Goal: Find specific page/section: Find specific page/section

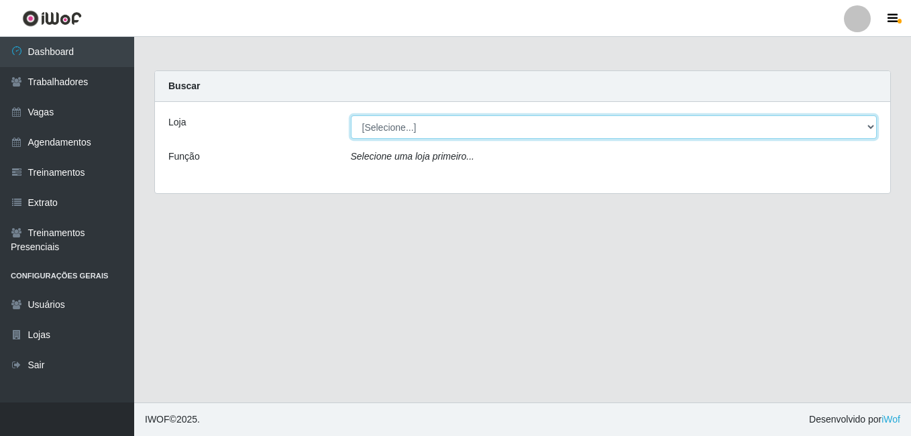
click at [376, 133] on select "[Selecione...] BL Importadora" at bounding box center [614, 126] width 526 height 23
select select "259"
click at [351, 115] on select "[Selecione...] BL Importadora" at bounding box center [614, 126] width 526 height 23
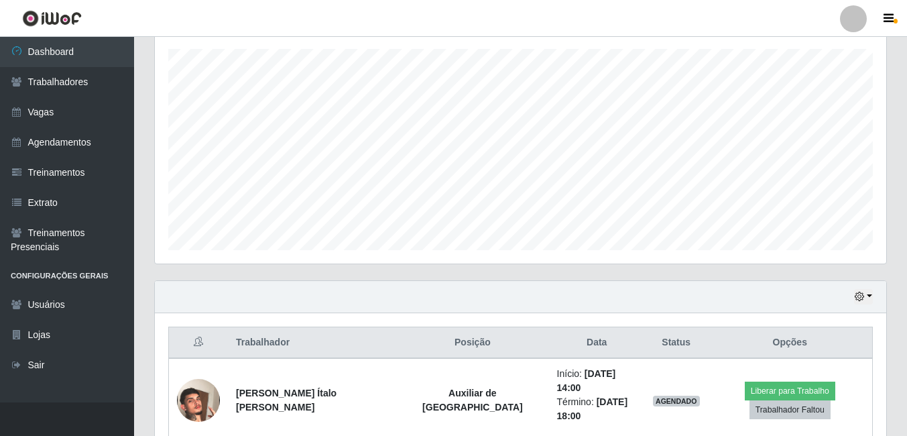
scroll to position [67, 0]
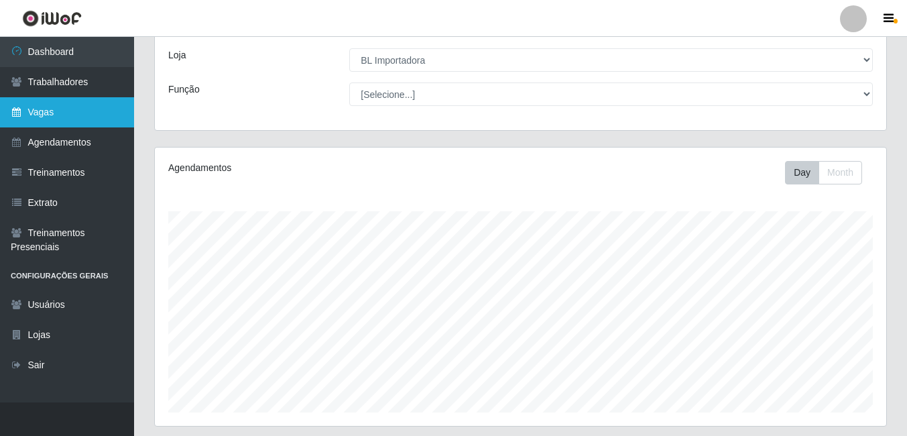
click at [50, 107] on link "Vagas" at bounding box center [67, 112] width 134 height 30
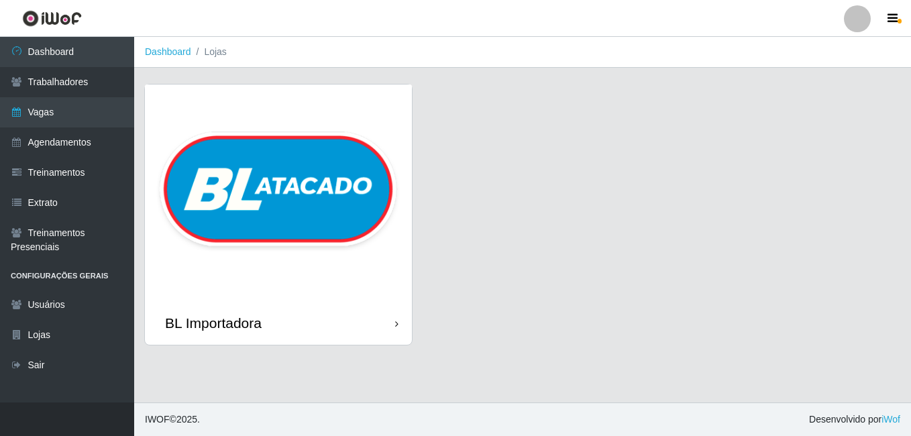
click at [233, 154] on img at bounding box center [278, 192] width 267 height 217
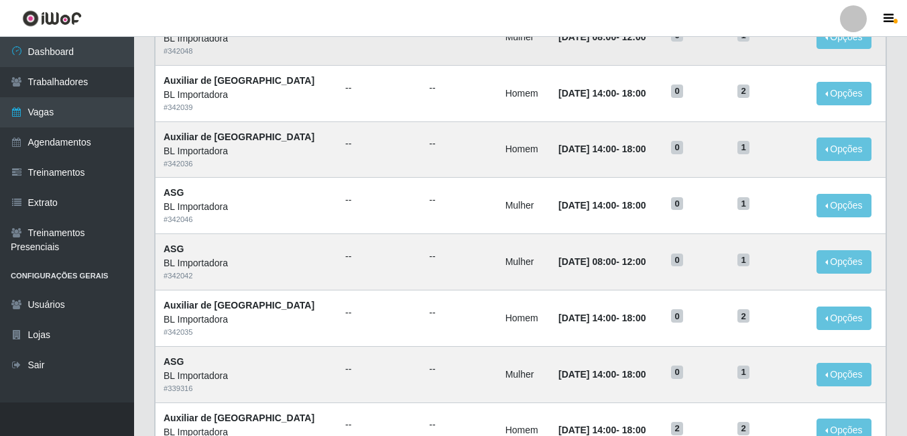
scroll to position [335, 0]
